Goal: Obtain resource: Obtain resource

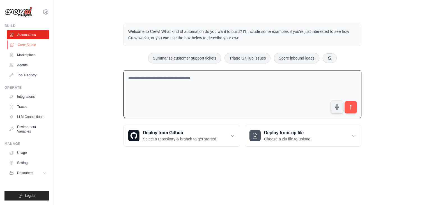
click at [30, 45] on link "Crew Studio" at bounding box center [28, 44] width 42 height 9
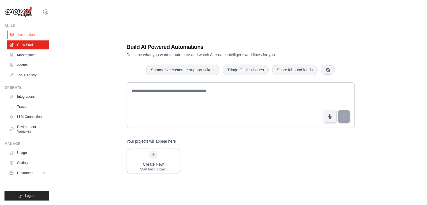
click at [34, 35] on link "Automations" at bounding box center [28, 34] width 42 height 9
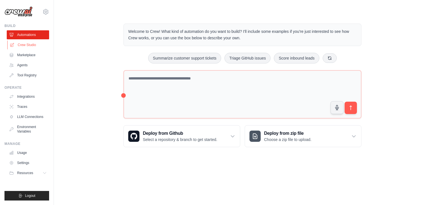
click at [27, 45] on link "Crew Studio" at bounding box center [28, 44] width 42 height 9
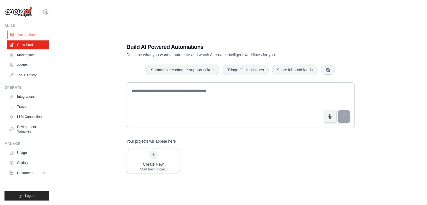
click at [31, 36] on link "Automations" at bounding box center [28, 34] width 42 height 9
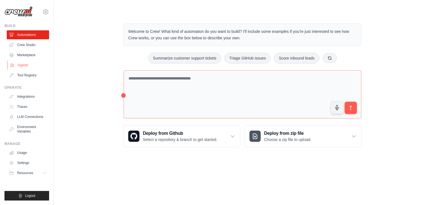
click at [25, 66] on link "Agents" at bounding box center [28, 65] width 42 height 9
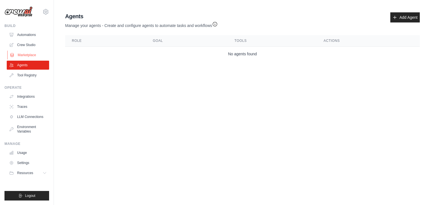
click at [30, 55] on link "Marketplace" at bounding box center [28, 54] width 42 height 9
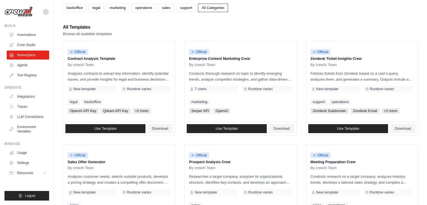
scroll to position [35, 0]
click at [184, 27] on div "All Templates Browse all available templates" at bounding box center [240, 29] width 355 height 13
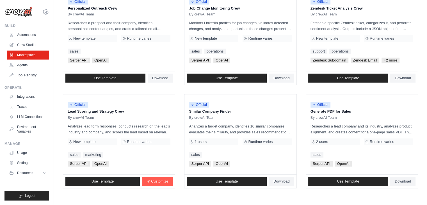
scroll to position [291, 0]
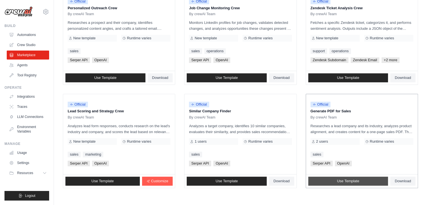
click at [347, 182] on span "Use Template" at bounding box center [348, 181] width 22 height 4
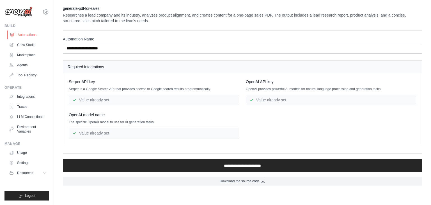
click at [38, 38] on link "Automations" at bounding box center [28, 34] width 42 height 9
